Goal: Navigation & Orientation: Find specific page/section

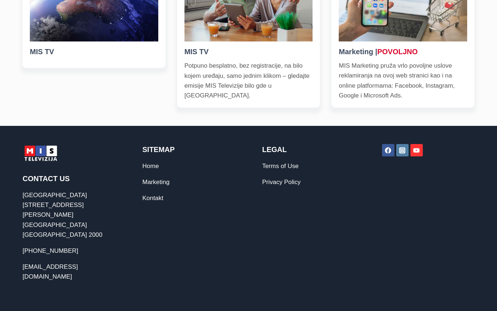
scroll to position [370, 0]
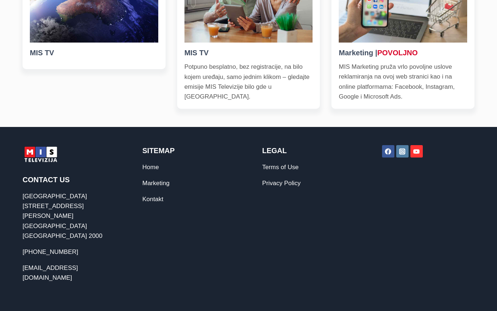
click at [37, 184] on h2 "Contact Us" at bounding box center [69, 179] width 92 height 11
click at [171, 144] on div "Contact Us [STREET_ADDRESS][PERSON_NAME] [PHONE_NUMBER] [EMAIL_ADDRESS][DOMAIN_…" at bounding box center [249, 213] width 452 height 173
click at [152, 169] on link "Home" at bounding box center [150, 167] width 16 height 7
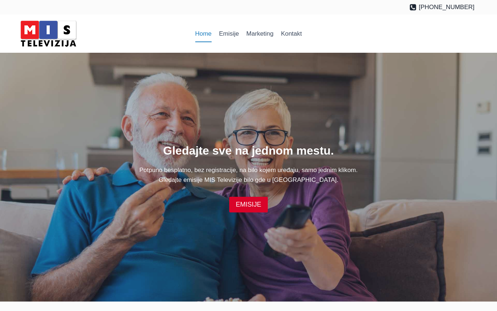
click at [289, 166] on p "Potpuno besplatno, bez registracije, na bilo kojem uređaju, samo jednim klikom.…" at bounding box center [249, 175] width 452 height 20
click at [248, 208] on link "EMISIJE" at bounding box center [248, 205] width 39 height 16
click at [249, 206] on link "EMISIJE" at bounding box center [248, 205] width 39 height 16
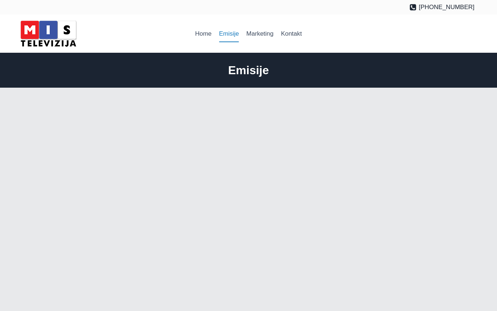
click at [250, 73] on h1 "Emisije" at bounding box center [249, 70] width 452 height 17
